Goal: Download file/media

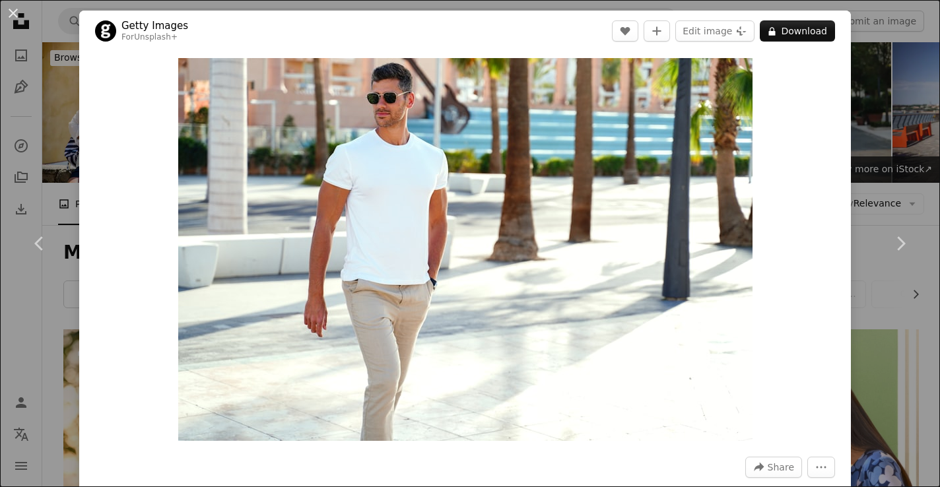
scroll to position [33870, 0]
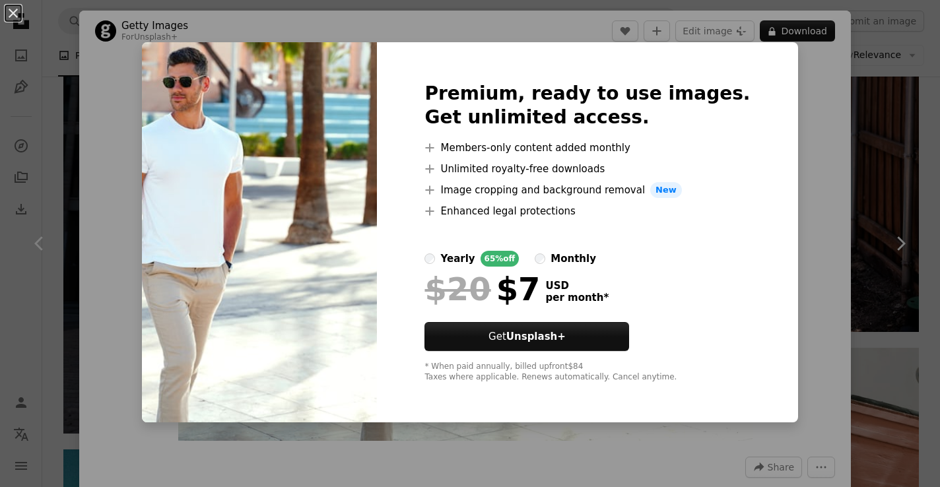
click at [768, 308] on div "An X shape Premium, ready to use images. Get unlimited access. A plus sign Memb…" at bounding box center [470, 243] width 940 height 487
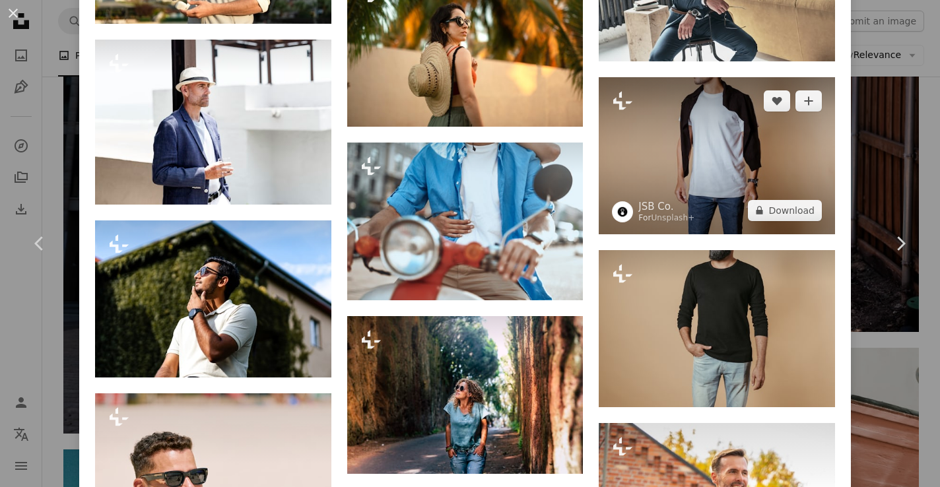
scroll to position [3109, 0]
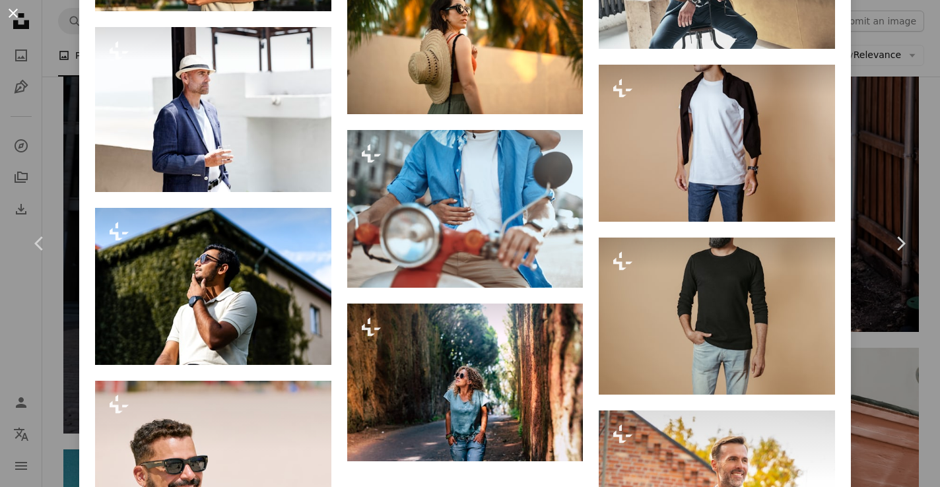
click at [10, 16] on button "An X shape" at bounding box center [13, 13] width 16 height 16
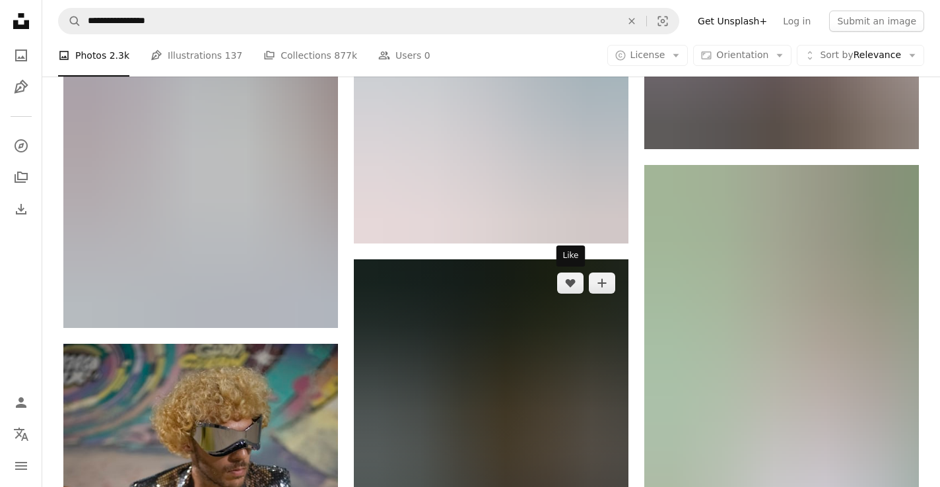
scroll to position [114167, 0]
